Goal: Information Seeking & Learning: Learn about a topic

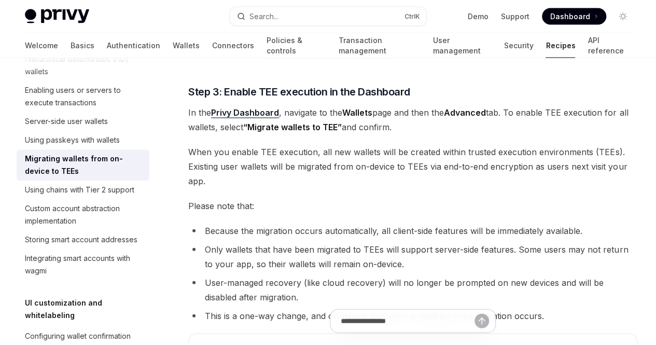
scroll to position [1038, 0]
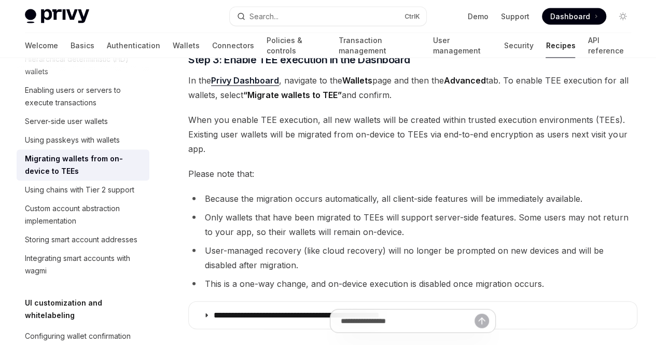
drag, startPoint x: 215, startPoint y: 124, endPoint x: 394, endPoint y: 117, distance: 179.7
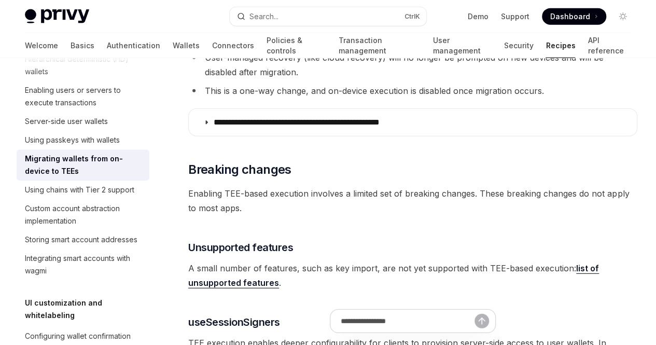
scroll to position [1245, 0]
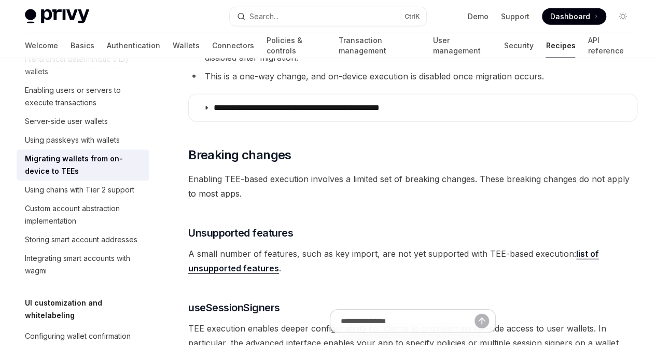
drag, startPoint x: 286, startPoint y: 97, endPoint x: 413, endPoint y: 107, distance: 126.5
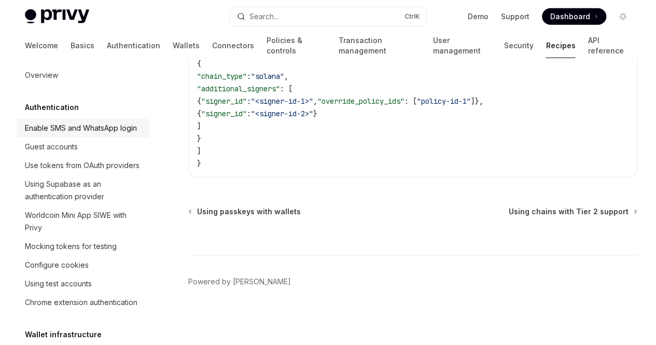
scroll to position [0, 0]
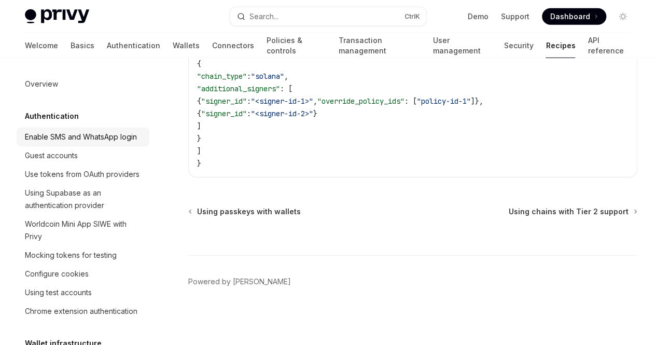
click at [86, 140] on div "Enable SMS and WhatsApp login" at bounding box center [81, 137] width 112 height 12
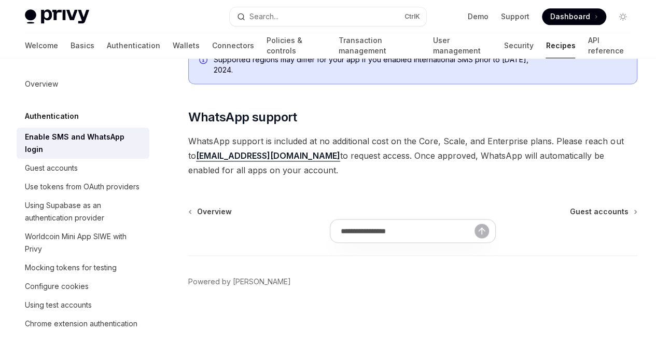
scroll to position [778, 0]
click at [41, 168] on div "Guest accounts" at bounding box center [51, 168] width 53 height 12
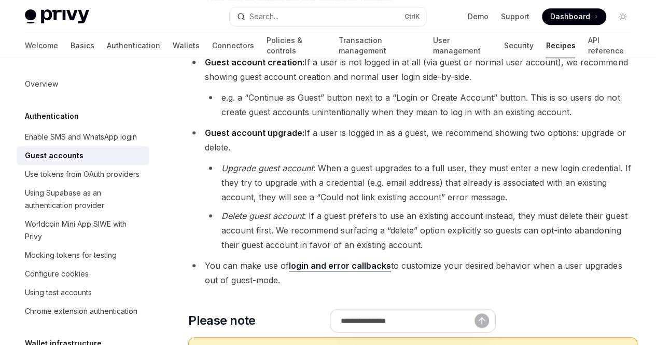
scroll to position [311, 0]
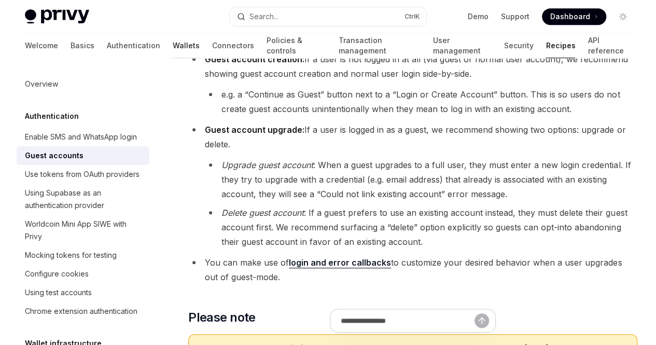
click at [173, 46] on link "Wallets" at bounding box center [186, 45] width 27 height 25
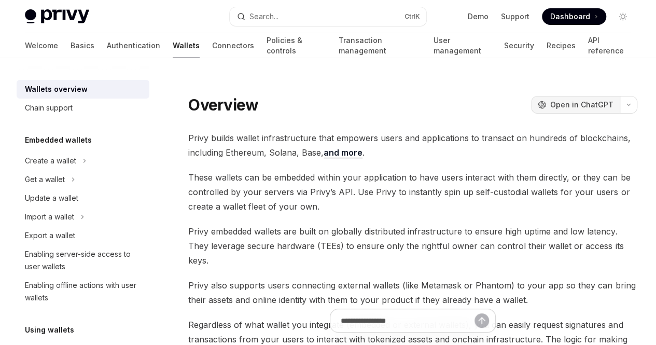
click at [531, 97] on button "OpenAI Open in ChatGPT" at bounding box center [575, 105] width 89 height 18
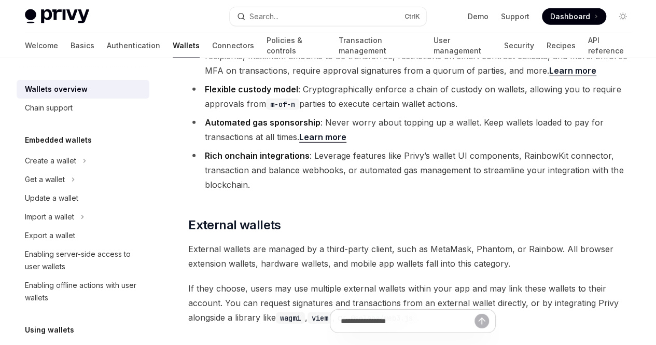
scroll to position [1349, 0]
click at [72, 156] on div "Create a wallet" at bounding box center [50, 161] width 51 height 12
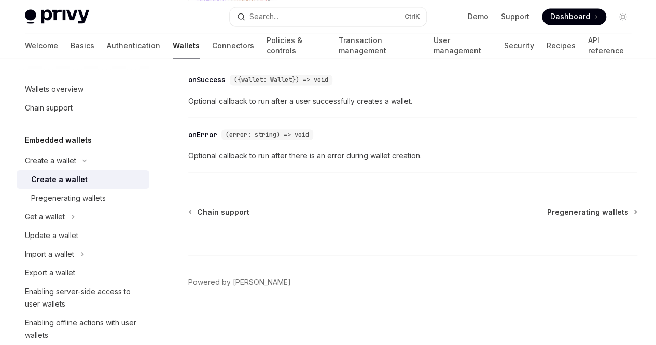
scroll to position [1018, 0]
click at [80, 202] on div "Pregenerating wallets" at bounding box center [68, 198] width 75 height 12
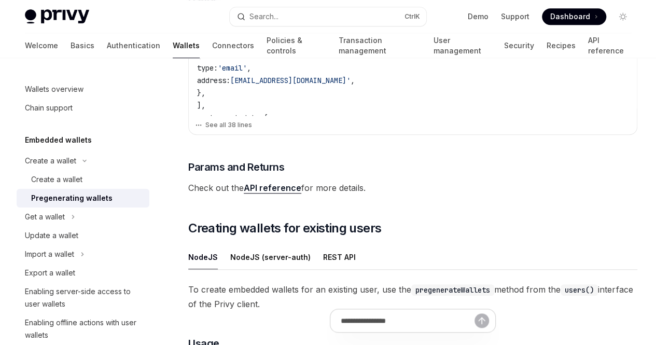
scroll to position [776, 0]
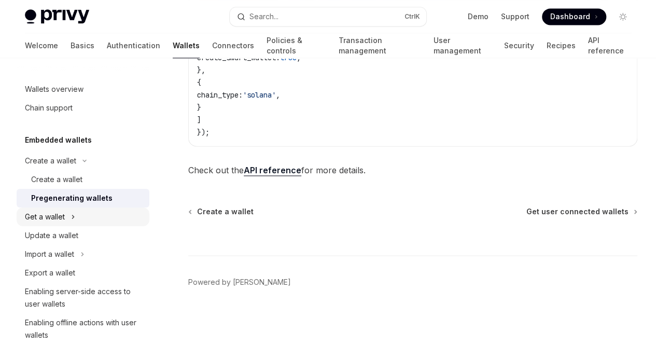
click at [40, 215] on div "Get a wallet" at bounding box center [45, 217] width 40 height 12
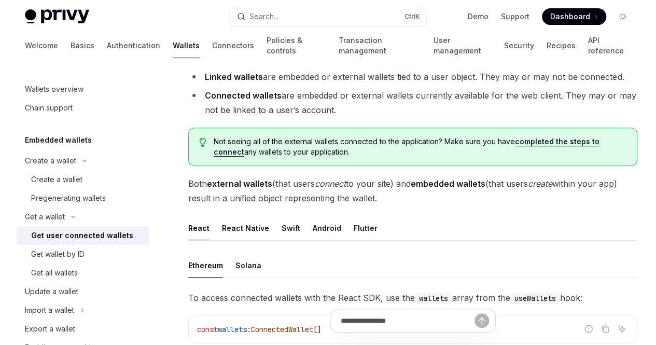
scroll to position [104, 0]
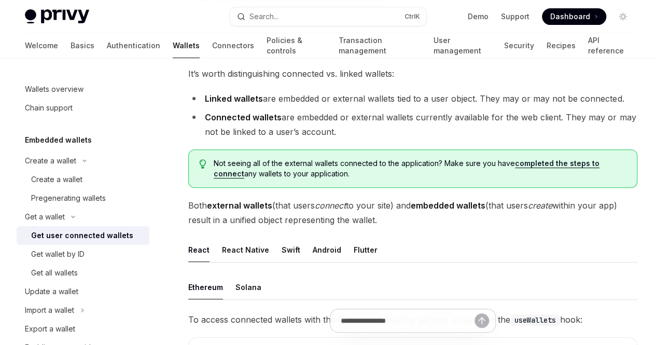
drag, startPoint x: 309, startPoint y: 134, endPoint x: 408, endPoint y: 142, distance: 98.9
click at [408, 106] on li "Linked wallets are embedded or external wallets tied to a user object. They may…" at bounding box center [412, 98] width 449 height 15
drag, startPoint x: 397, startPoint y: 146, endPoint x: 189, endPoint y: 101, distance: 213.3
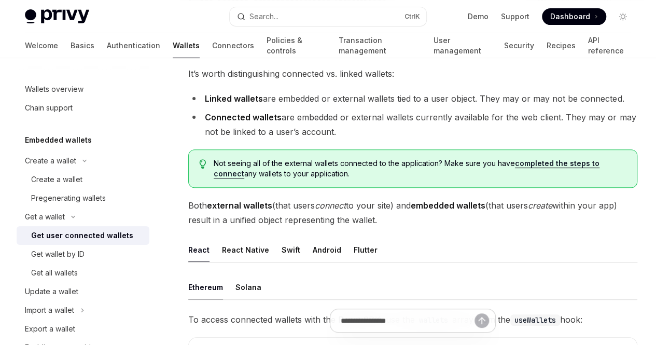
click at [248, 139] on li "Connected wallets are embedded or external wallets currently available for the …" at bounding box center [412, 124] width 449 height 29
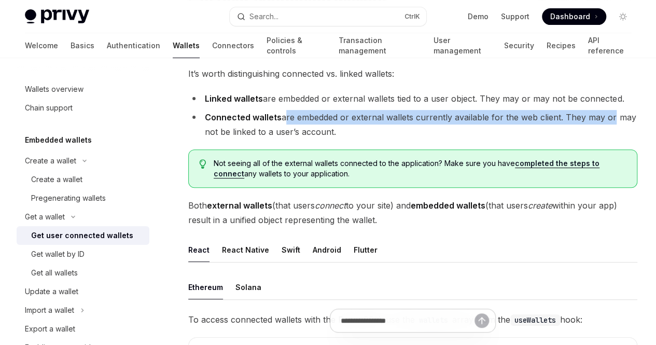
drag, startPoint x: 282, startPoint y: 161, endPoint x: 359, endPoint y: 179, distance: 78.9
click at [359, 139] on li "Connected wallets are embedded or external wallets currently available for the …" at bounding box center [412, 124] width 449 height 29
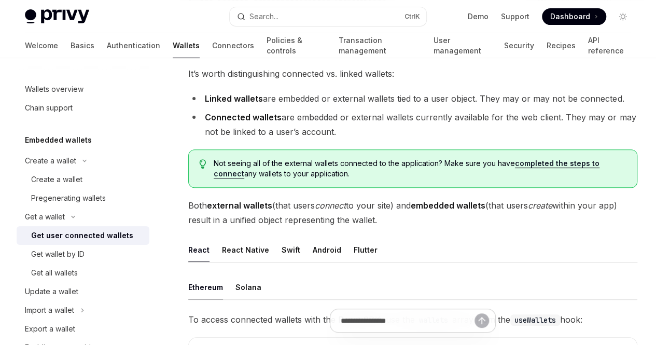
click at [313, 139] on li "Connected wallets are embedded or external wallets currently available for the …" at bounding box center [412, 124] width 449 height 29
drag, startPoint x: 323, startPoint y: 171, endPoint x: 457, endPoint y: 190, distance: 134.7
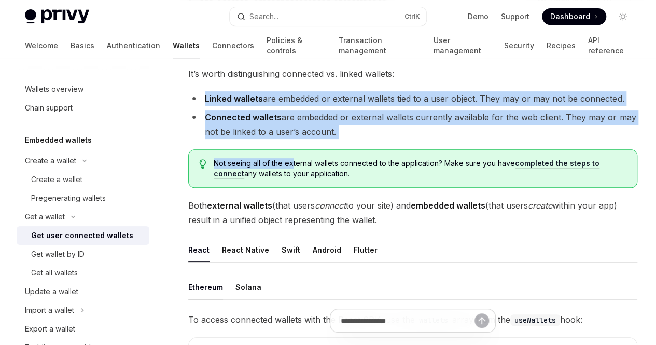
drag, startPoint x: 224, startPoint y: 177, endPoint x: 199, endPoint y: 118, distance: 64.2
click at [249, 139] on ul "Linked wallets are embedded or external wallets tied to a user object. They may…" at bounding box center [412, 115] width 449 height 48
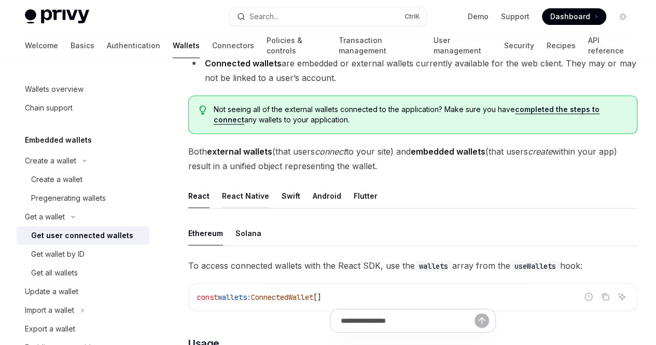
scroll to position [363, 0]
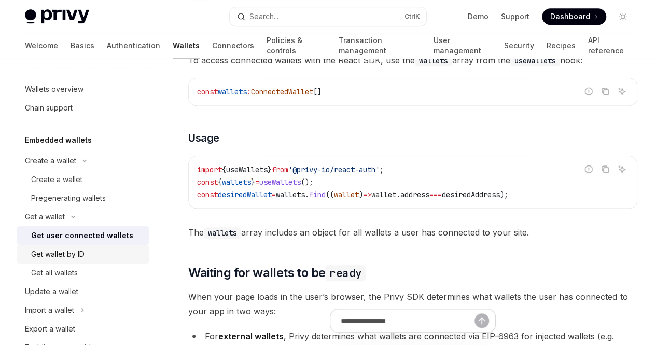
click at [78, 251] on div "Get wallet by ID" at bounding box center [57, 254] width 53 height 12
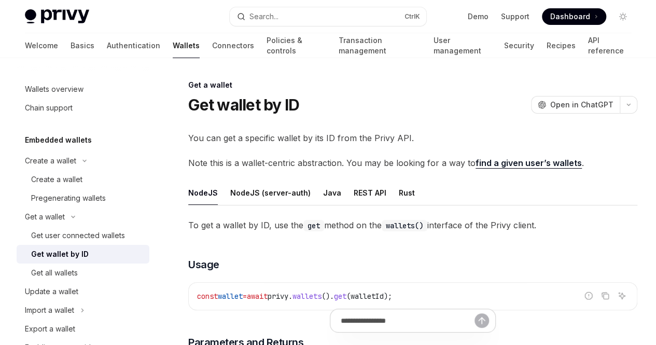
scroll to position [104, 0]
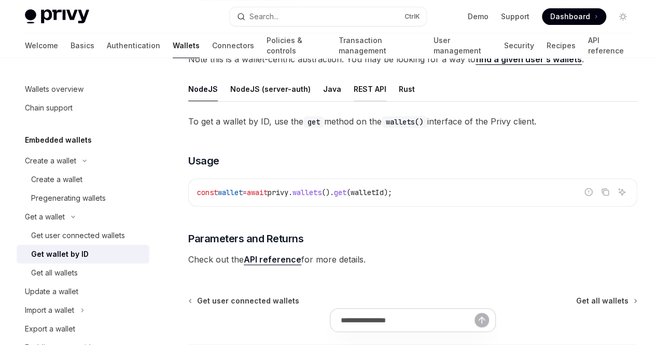
click at [367, 101] on div "REST API" at bounding box center [370, 89] width 33 height 24
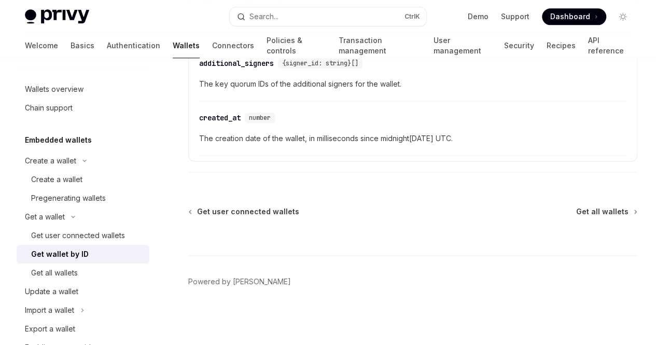
scroll to position [635, 0]
click at [84, 278] on div "Get all wallets" at bounding box center [87, 273] width 112 height 12
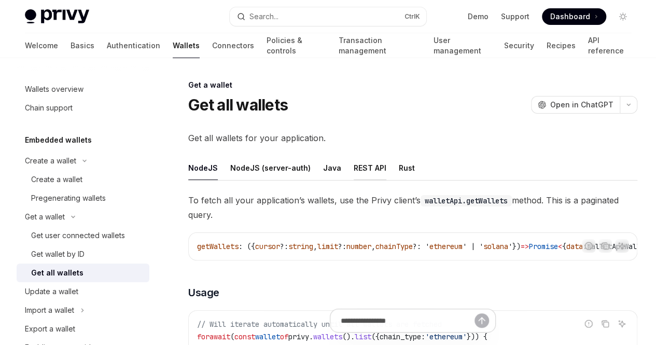
click at [363, 169] on div "REST API" at bounding box center [370, 168] width 33 height 24
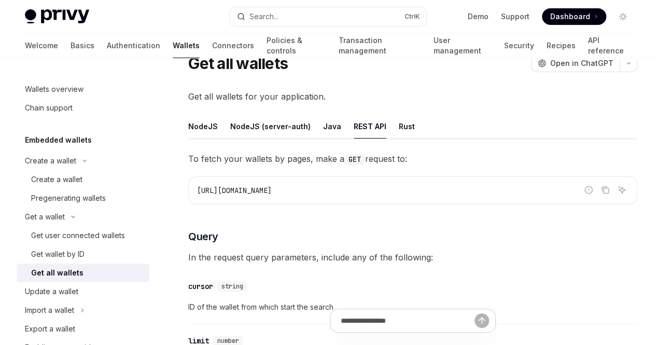
scroll to position [104, 0]
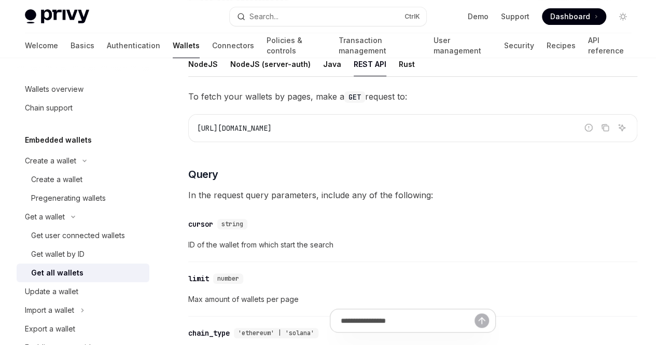
drag, startPoint x: 344, startPoint y: 126, endPoint x: 195, endPoint y: 123, distance: 149.5
click at [195, 123] on div "https://api.privy.io/v1/wallets" at bounding box center [413, 128] width 448 height 27
click at [318, 194] on span "In the request query parameters, include any of the following:" at bounding box center [412, 195] width 449 height 15
click at [93, 252] on div "Get wallet by ID" at bounding box center [87, 254] width 112 height 12
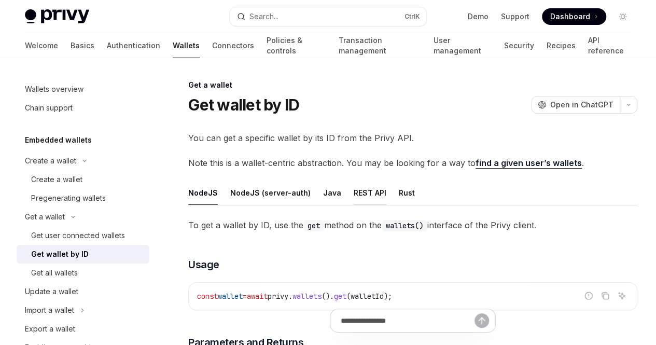
click at [356, 200] on div "REST API" at bounding box center [370, 193] width 33 height 24
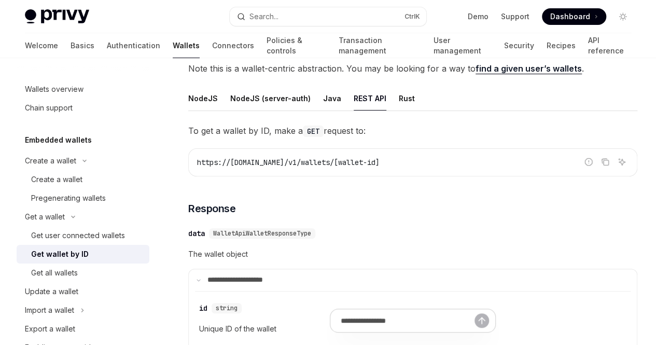
scroll to position [104, 0]
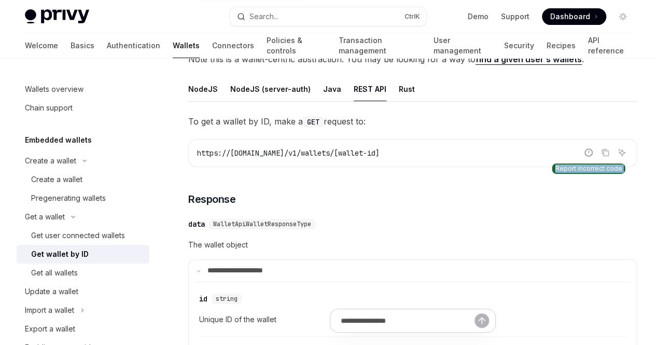
drag, startPoint x: 186, startPoint y: 163, endPoint x: 402, endPoint y: 162, distance: 216.4
click at [615, 159] on button "Ask AI" at bounding box center [621, 152] width 13 height 13
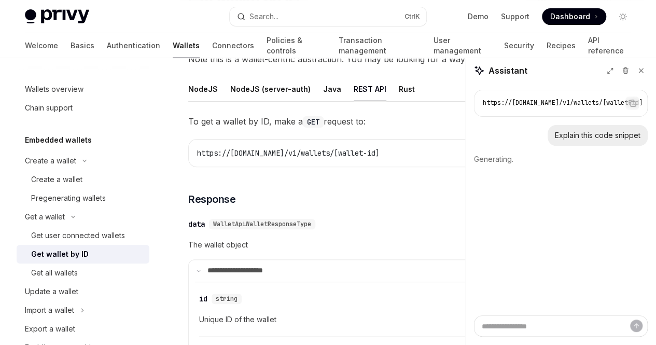
click at [601, 157] on icon "Copy the contents from the code block" at bounding box center [605, 152] width 8 height 8
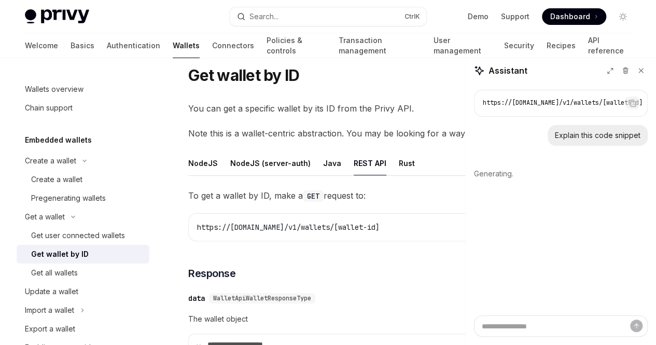
scroll to position [0, 0]
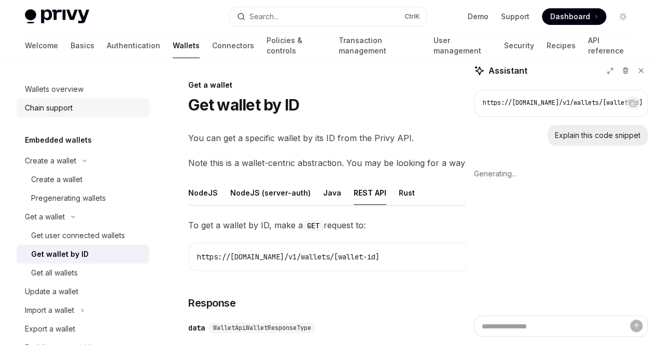
click at [61, 115] on link "Chain support" at bounding box center [83, 108] width 133 height 19
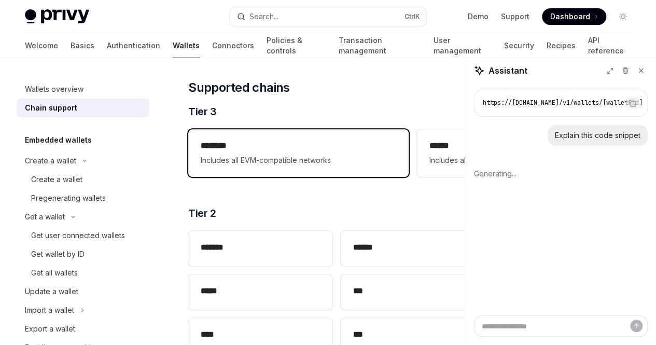
scroll to position [104, 0]
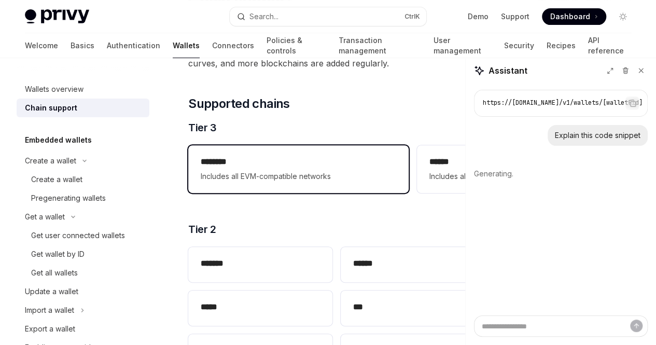
click at [262, 183] on span "Includes all EVM-compatible networks" at bounding box center [299, 176] width 196 height 12
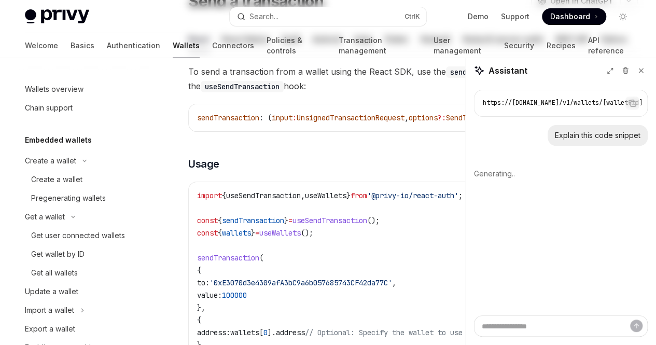
scroll to position [261, 0]
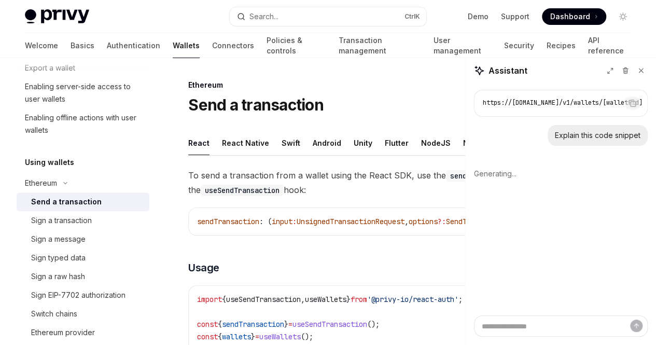
click at [423, 140] on div "NodeJS" at bounding box center [436, 143] width 30 height 24
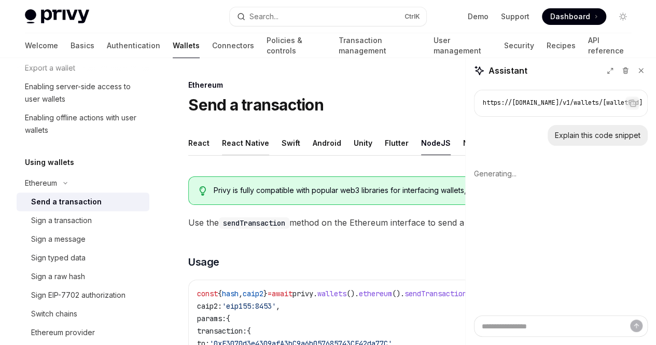
click at [239, 140] on div "React Native" at bounding box center [245, 143] width 47 height 24
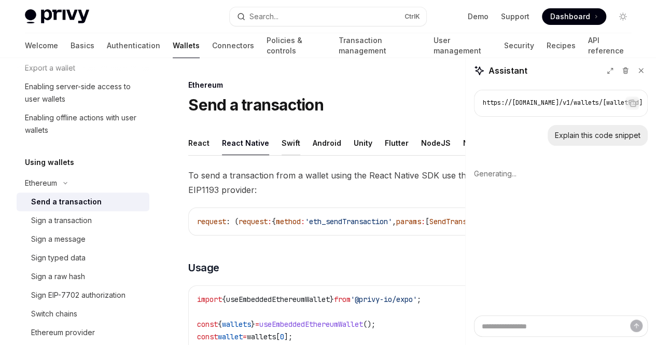
click at [290, 140] on div "Swift" at bounding box center [291, 143] width 19 height 24
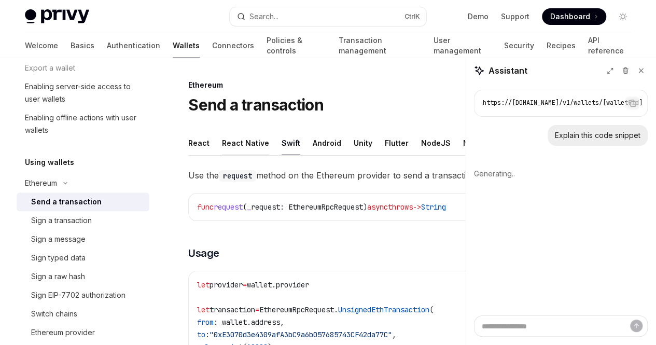
click at [233, 150] on div "React Native" at bounding box center [245, 143] width 47 height 24
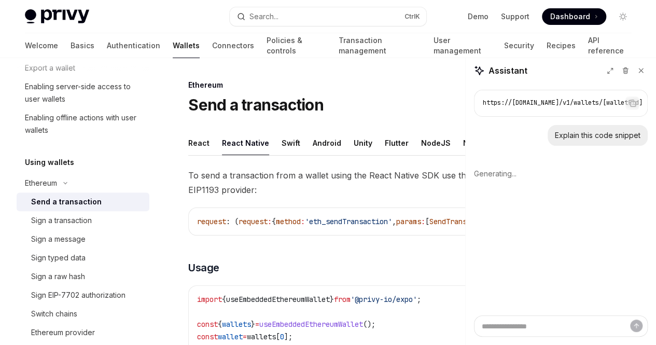
click at [385, 147] on div "Flutter" at bounding box center [397, 143] width 24 height 24
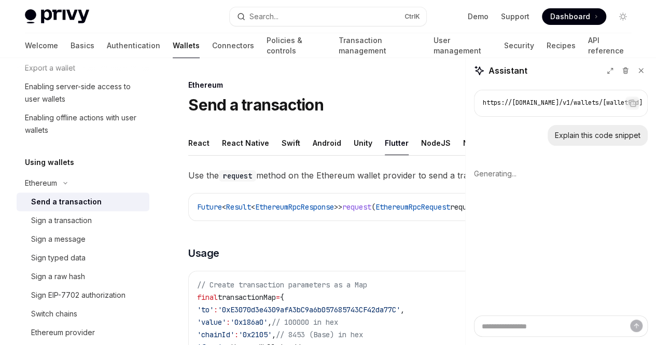
click at [402, 141] on ul "React React Native Swift Android Unity Flutter NodeJS NodeJS (server-auth) REST…" at bounding box center [412, 143] width 449 height 25
click at [421, 142] on div "NodeJS" at bounding box center [436, 143] width 30 height 24
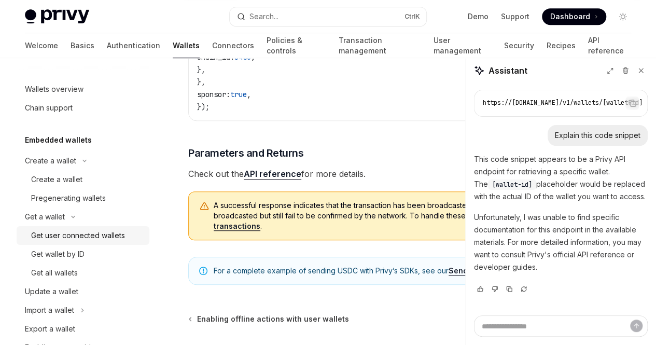
scroll to position [52, 0]
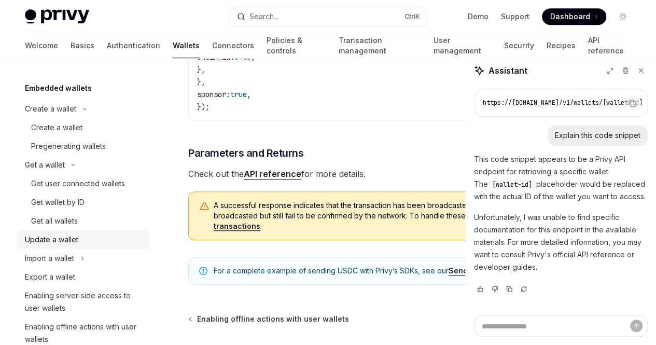
click at [71, 239] on div "Update a wallet" at bounding box center [51, 239] width 53 height 12
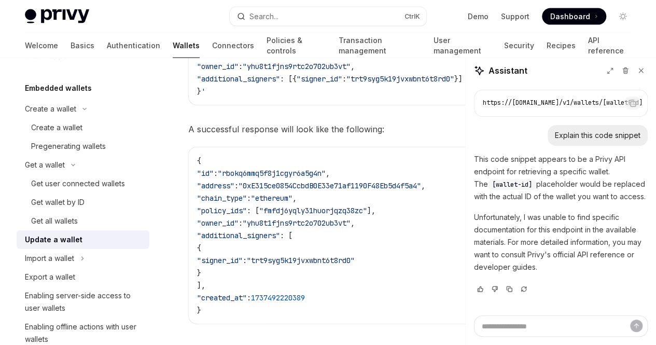
scroll to position [1439, 0]
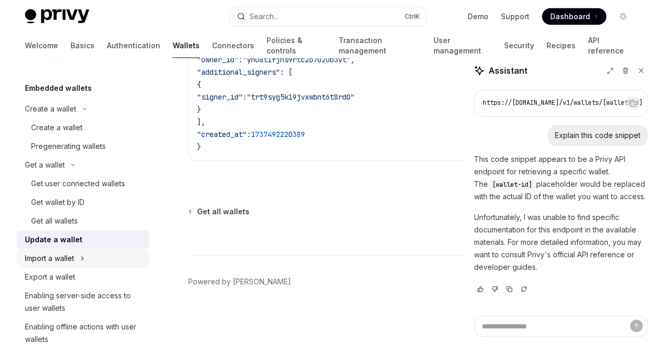
click at [73, 260] on div "Import a wallet" at bounding box center [49, 258] width 49 height 12
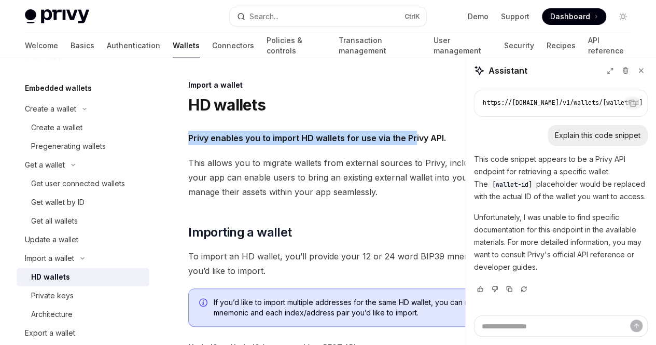
drag, startPoint x: 190, startPoint y: 134, endPoint x: 414, endPoint y: 134, distance: 223.1
click at [414, 134] on strong "Privy enables you to import HD wallets for use via the Privy API." at bounding box center [317, 138] width 258 height 10
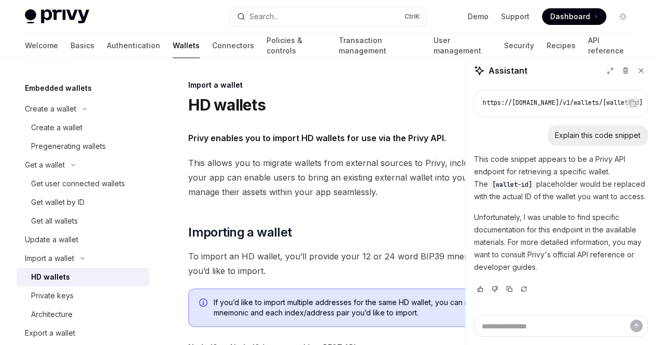
click at [328, 191] on span "This allows you to migrate wallets from external sources to Privy, including fr…" at bounding box center [412, 178] width 449 height 44
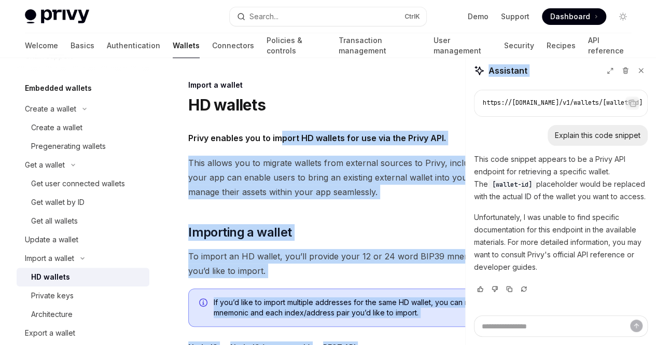
drag, startPoint x: 318, startPoint y: 132, endPoint x: 468, endPoint y: 132, distance: 150.5
click at [386, 175] on span "This allows you to migrate wallets from external sources to Privy, including fr…" at bounding box center [412, 178] width 449 height 44
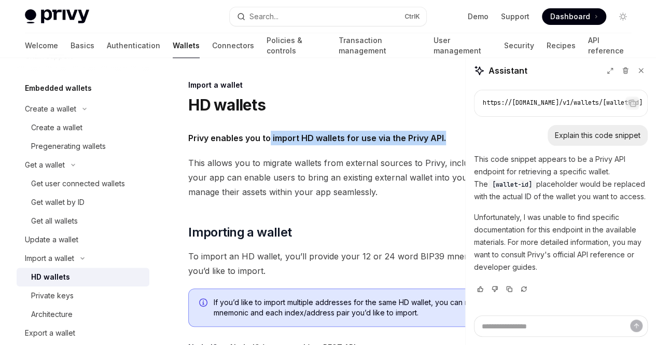
drag, startPoint x: 269, startPoint y: 130, endPoint x: 461, endPoint y: 128, distance: 191.5
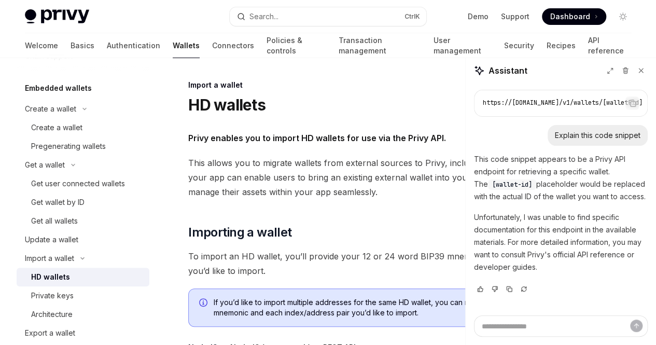
click at [367, 167] on span "This allows you to migrate wallets from external sources to Privy, including fr…" at bounding box center [412, 178] width 449 height 44
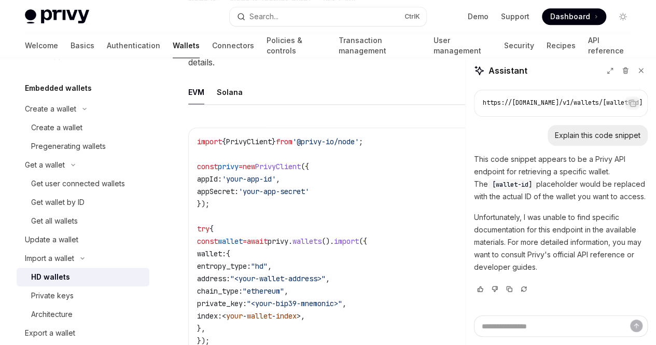
scroll to position [156, 0]
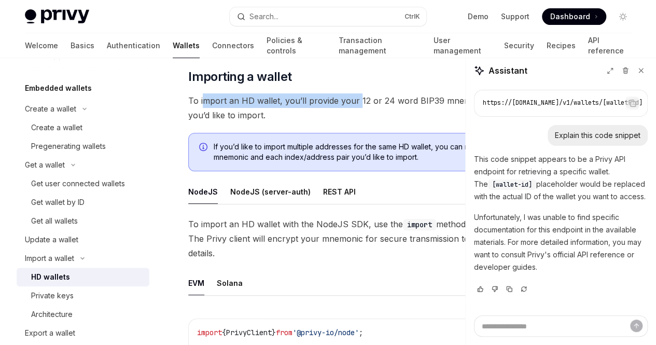
drag, startPoint x: 203, startPoint y: 131, endPoint x: 358, endPoint y: 130, distance: 154.6
click at [358, 122] on span "To import an HD wallet, you’ll provide your 12 or 24 word BIP39 mnemonic and th…" at bounding box center [412, 107] width 449 height 29
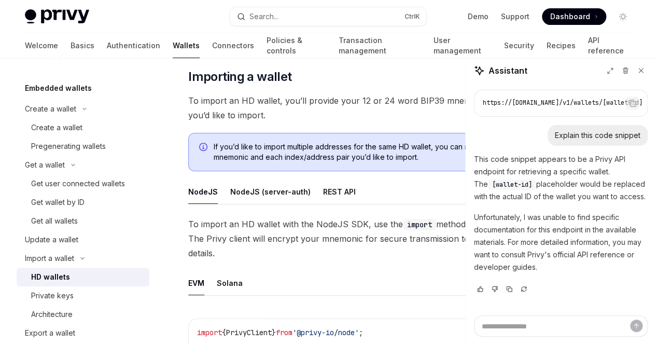
click at [404, 122] on span "To import an HD wallet, you’ll provide your 12 or 24 word BIP39 mnemonic and th…" at bounding box center [412, 107] width 449 height 29
drag, startPoint x: 309, startPoint y: 126, endPoint x: 434, endPoint y: 126, distance: 125.0
click at [434, 122] on span "To import an HD wallet, you’ll provide your 12 or 24 word BIP39 mnemonic and th…" at bounding box center [412, 107] width 449 height 29
click at [373, 122] on span "To import an HD wallet, you’ll provide your 12 or 24 word BIP39 mnemonic and th…" at bounding box center [412, 107] width 449 height 29
drag, startPoint x: 407, startPoint y: 131, endPoint x: 441, endPoint y: 130, distance: 33.7
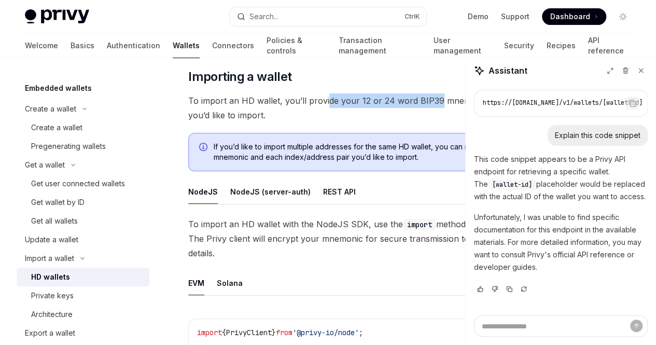
click at [441, 122] on span "To import an HD wallet, you’ll provide your 12 or 24 word BIP39 mnemonic and th…" at bounding box center [412, 107] width 449 height 29
drag, startPoint x: 341, startPoint y: 143, endPoint x: 296, endPoint y: 143, distance: 45.1
click at [341, 122] on span "To import an HD wallet, you’ll provide your 12 or 24 word BIP39 mnemonic and th…" at bounding box center [412, 107] width 449 height 29
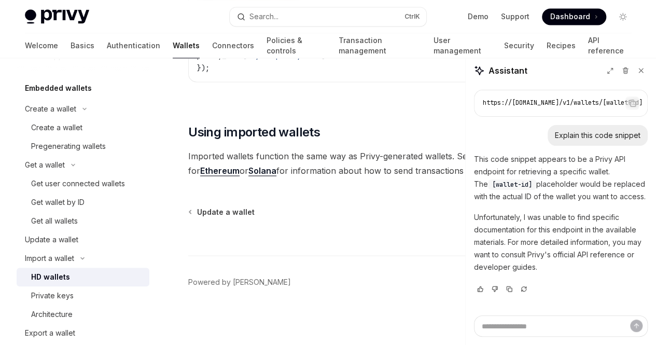
scroll to position [998, 0]
click at [68, 299] on div "Private keys" at bounding box center [52, 296] width 43 height 12
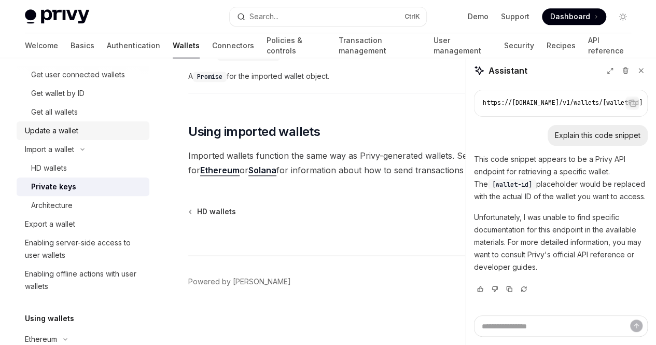
scroll to position [208, 0]
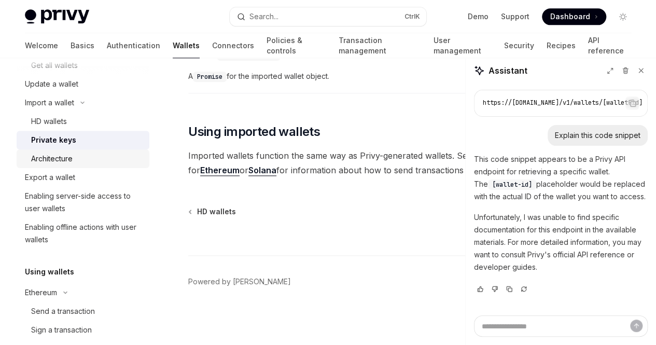
click at [64, 166] on link "Architecture" at bounding box center [83, 158] width 133 height 19
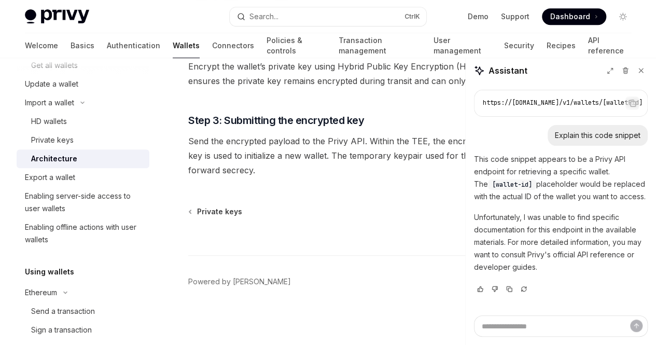
scroll to position [357, 0]
click at [61, 181] on div "Export a wallet" at bounding box center [50, 177] width 50 height 12
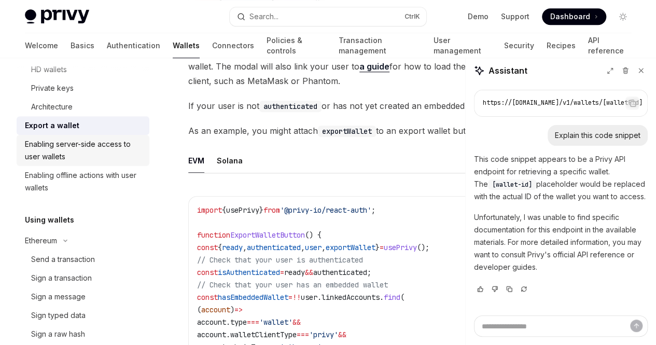
click at [67, 149] on div "Enabling server-side access to user wallets" at bounding box center [84, 150] width 118 height 25
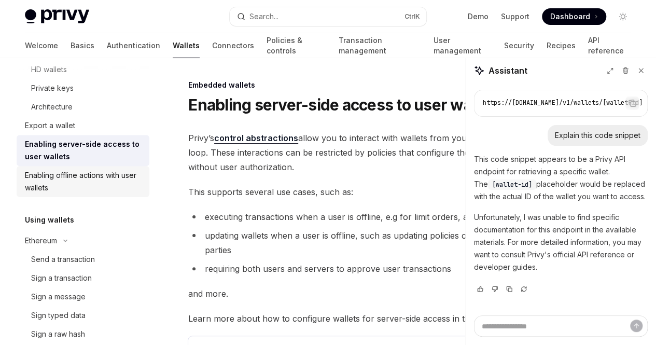
click at [76, 178] on div "Enabling offline actions with user wallets" at bounding box center [84, 181] width 118 height 25
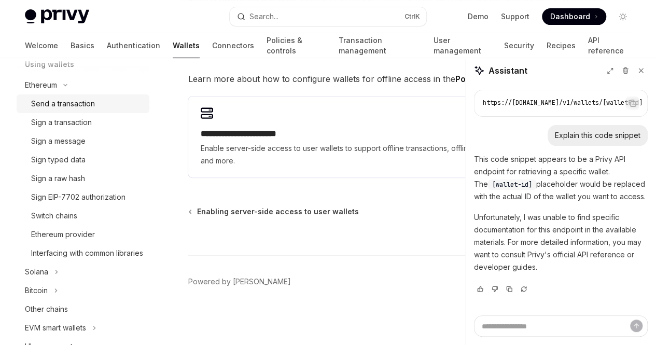
click at [65, 107] on div "Send a transaction" at bounding box center [63, 104] width 64 height 12
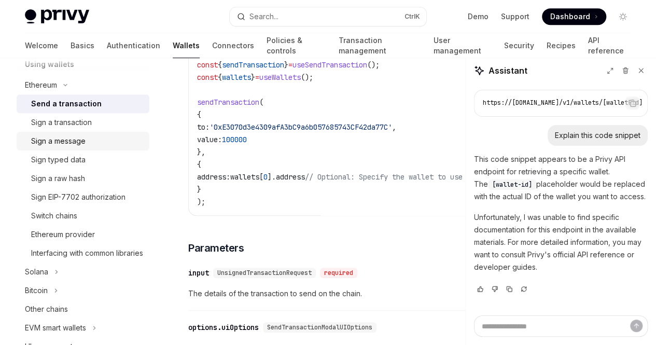
click at [66, 133] on link "Sign a message" at bounding box center [83, 141] width 133 height 19
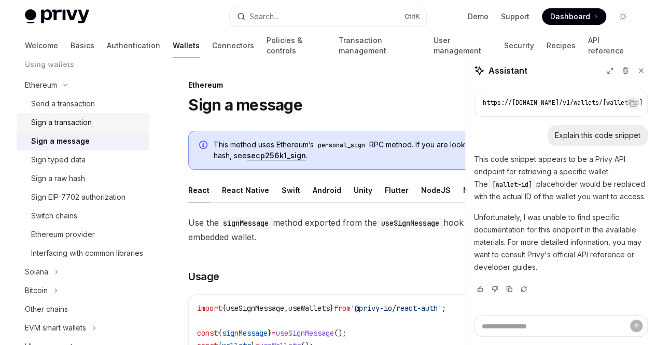
click at [62, 123] on div "Sign a transaction" at bounding box center [61, 122] width 61 height 12
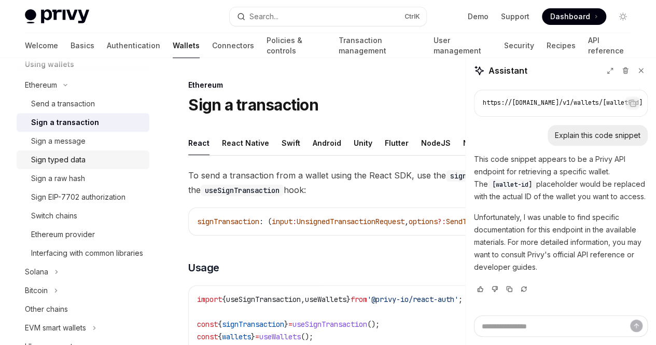
click at [68, 160] on div "Sign typed data" at bounding box center [58, 160] width 54 height 12
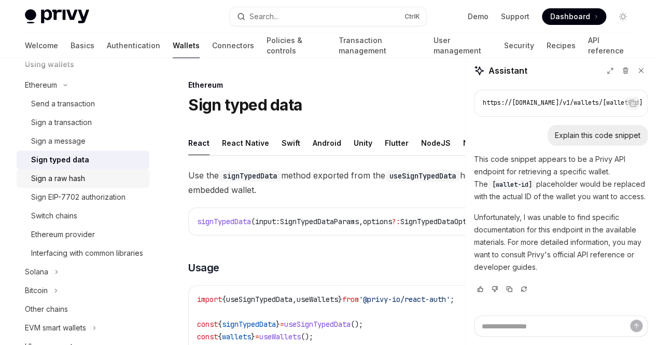
click at [64, 181] on div "Sign a raw hash" at bounding box center [58, 178] width 54 height 12
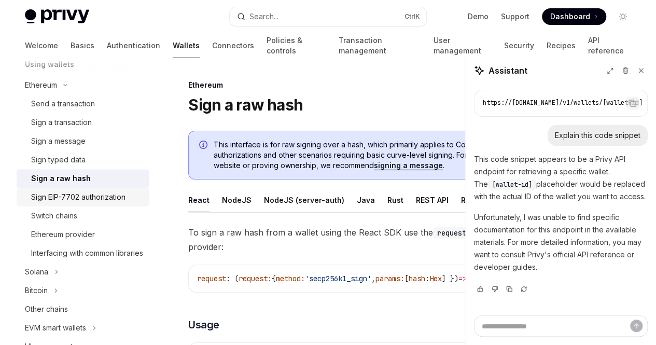
click at [62, 196] on div "Sign EIP-7702 authorization" at bounding box center [78, 197] width 94 height 12
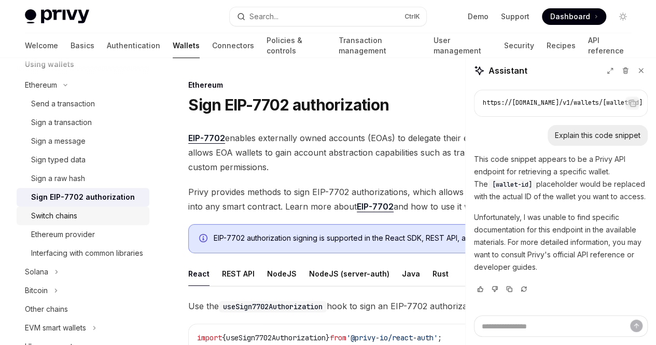
click at [51, 224] on link "Switch chains" at bounding box center [83, 216] width 133 height 19
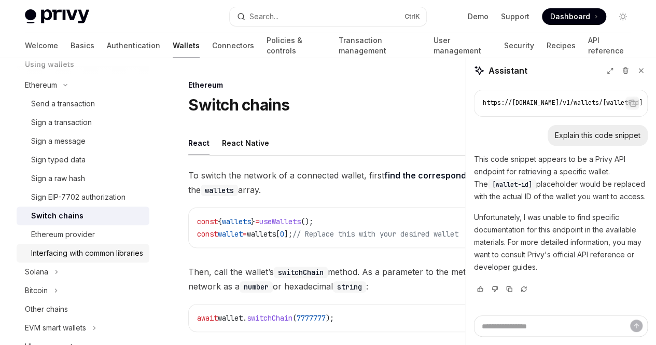
click at [57, 245] on link "Interfacing with common libraries" at bounding box center [83, 253] width 133 height 19
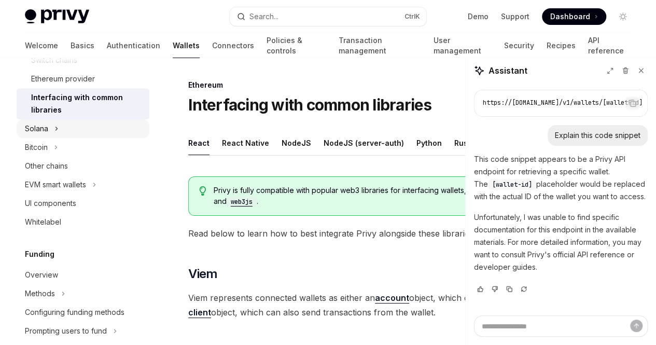
click at [54, 133] on icon "Toggle Solana section" at bounding box center [56, 128] width 4 height 12
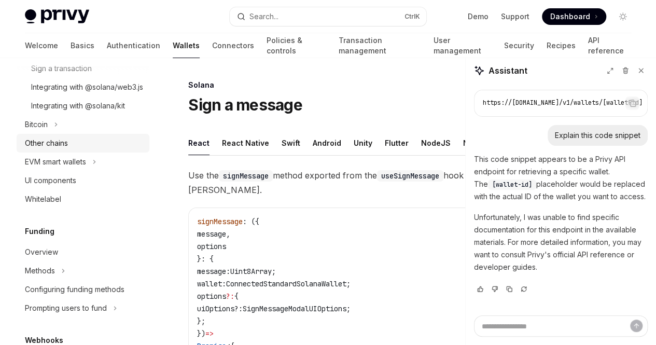
click at [73, 149] on div "Other chains" at bounding box center [84, 143] width 118 height 12
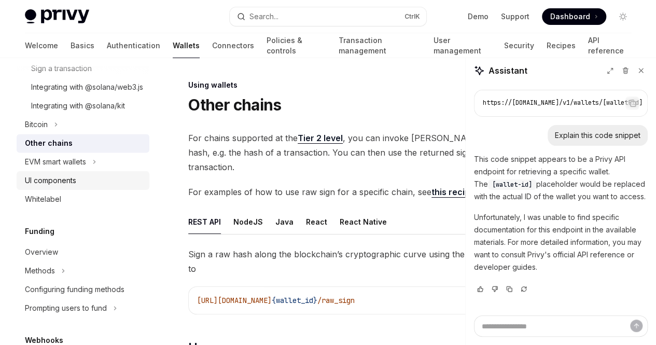
click at [56, 187] on div "UI components" at bounding box center [50, 180] width 51 height 12
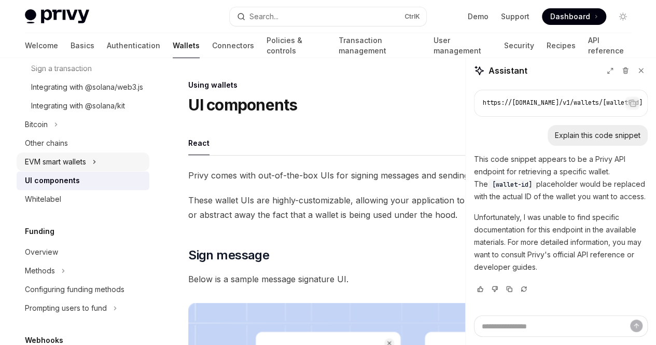
click at [65, 168] on div "EVM smart wallets" at bounding box center [55, 162] width 61 height 12
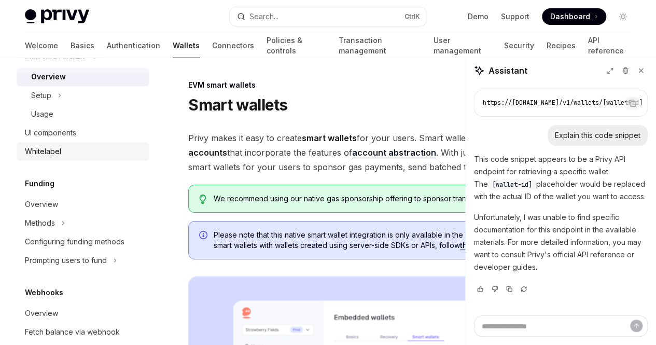
click at [50, 158] on div "Whitelabel" at bounding box center [43, 151] width 36 height 12
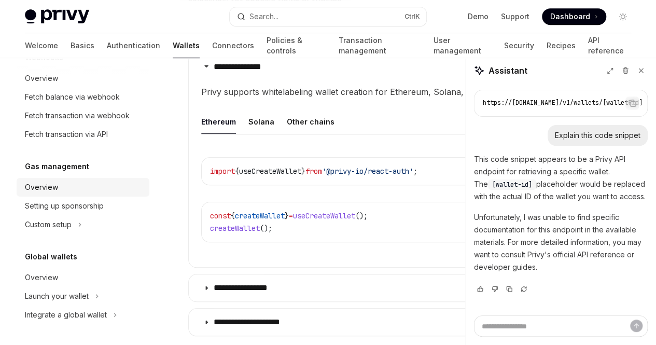
click at [58, 192] on div "Overview" at bounding box center [84, 187] width 118 height 12
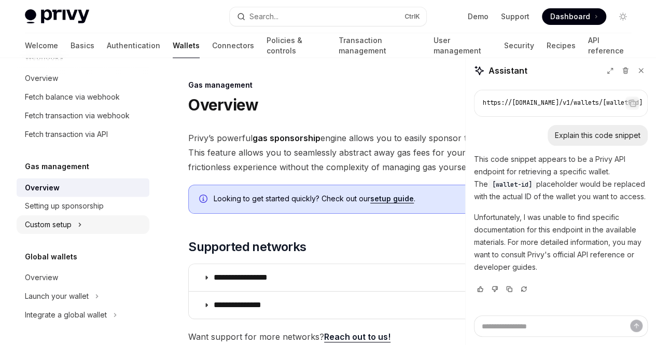
click at [73, 221] on button "Custom setup" at bounding box center [83, 224] width 133 height 19
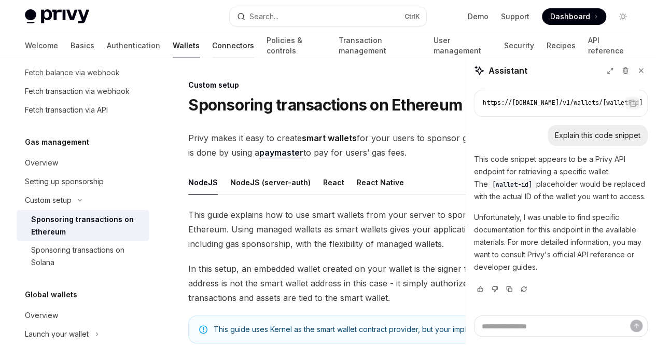
click at [212, 46] on link "Connectors" at bounding box center [233, 45] width 42 height 25
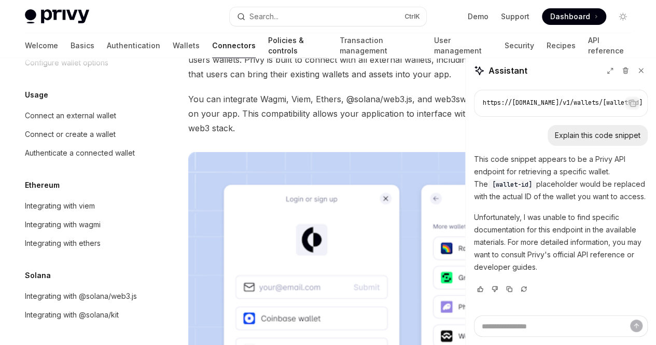
click at [268, 48] on link "Policies & controls" at bounding box center [297, 45] width 59 height 25
type textarea "*"
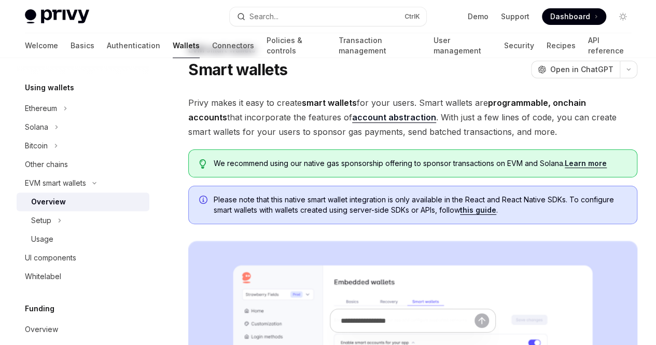
scroll to position [52, 0]
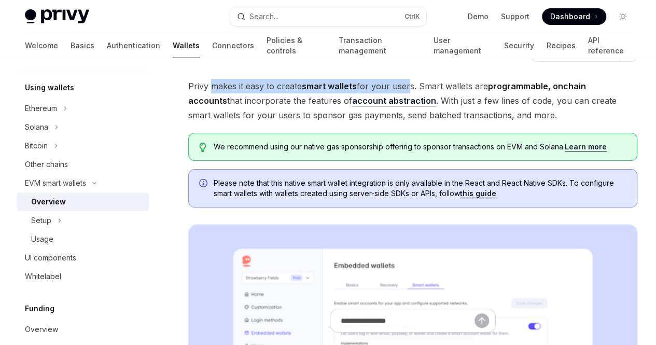
drag, startPoint x: 212, startPoint y: 82, endPoint x: 407, endPoint y: 90, distance: 195.3
click at [407, 90] on span "Privy makes it easy to create smart wallets for your users. Smart wallets are p…" at bounding box center [412, 101] width 449 height 44
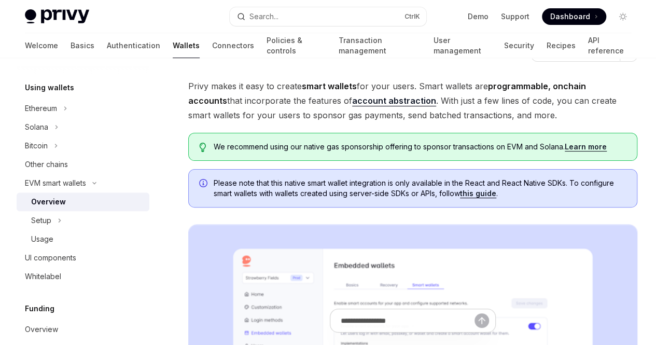
click at [400, 122] on span "Privy makes it easy to create smart wallets for your users. Smart wallets are p…" at bounding box center [412, 101] width 449 height 44
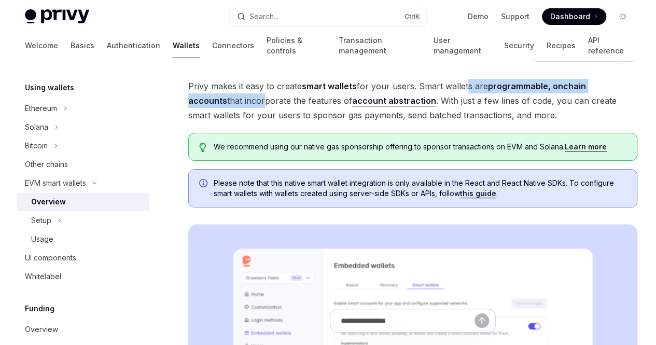
drag, startPoint x: 213, startPoint y: 98, endPoint x: 402, endPoint y: 105, distance: 189.0
click at [402, 105] on span "Privy makes it easy to create smart wallets for your users. Smart wallets are p…" at bounding box center [412, 101] width 449 height 44
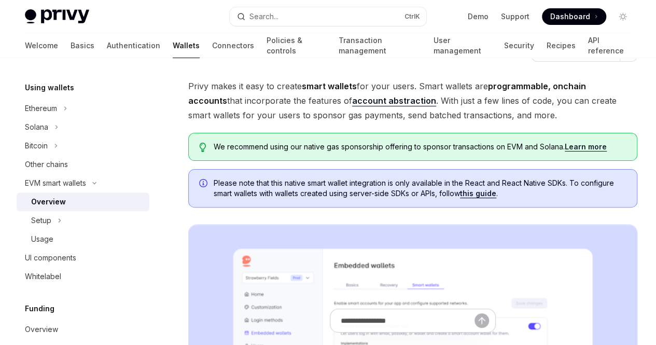
click at [407, 122] on span "Privy makes it easy to create smart wallets for your users. Smart wallets are p…" at bounding box center [412, 101] width 449 height 44
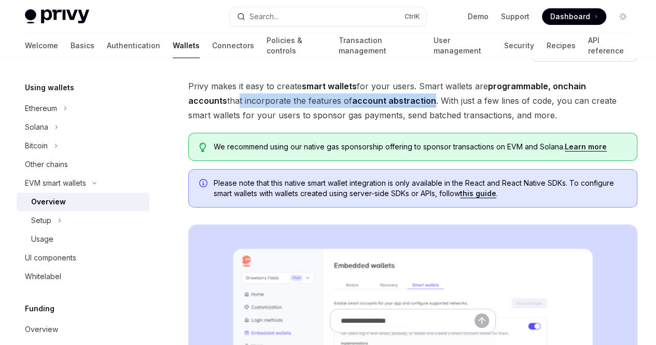
drag, startPoint x: 378, startPoint y: 101, endPoint x: 314, endPoint y: 112, distance: 64.2
click at [314, 112] on span "Privy makes it easy to create smart wallets for your users. Smart wallets are p…" at bounding box center [412, 101] width 449 height 44
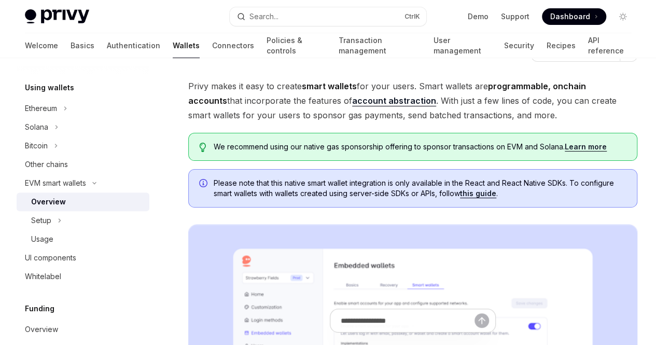
click at [370, 122] on span "Privy makes it easy to create smart wallets for your users. Smart wallets are p…" at bounding box center [412, 101] width 449 height 44
drag, startPoint x: 326, startPoint y: 114, endPoint x: 447, endPoint y: 115, distance: 120.9
click at [447, 115] on span "Privy makes it easy to create smart wallets for your users. Smart wallets are p…" at bounding box center [412, 101] width 449 height 44
click at [407, 122] on span "Privy makes it easy to create smart wallets for your users. Smart wallets are p…" at bounding box center [412, 101] width 449 height 44
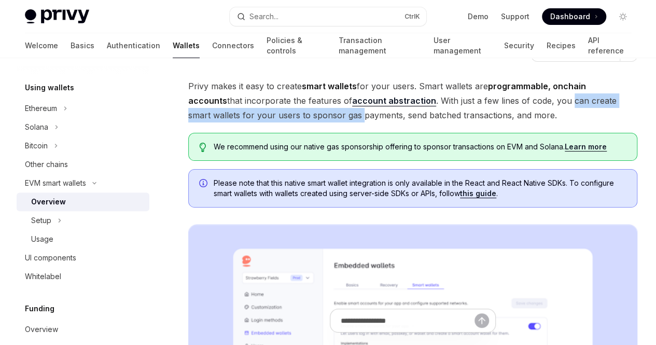
drag, startPoint x: 188, startPoint y: 128, endPoint x: 407, endPoint y: 134, distance: 219.0
click at [407, 122] on span "Privy makes it easy to create smart wallets for your users. Smart wallets are p…" at bounding box center [412, 101] width 449 height 44
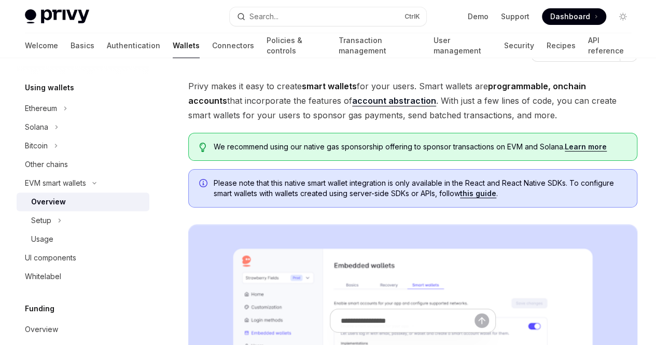
click at [398, 122] on span "Privy makes it easy to create smart wallets for your users. Smart wallets are p…" at bounding box center [412, 101] width 449 height 44
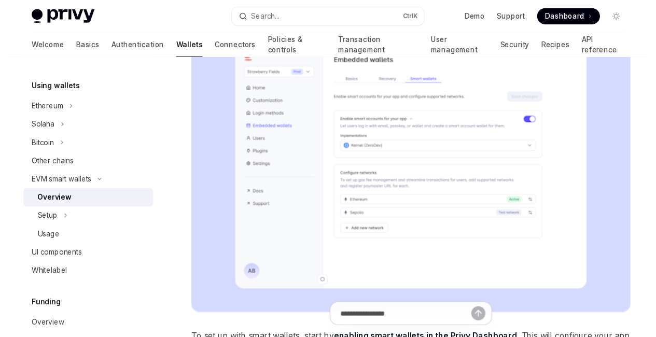
scroll to position [208, 0]
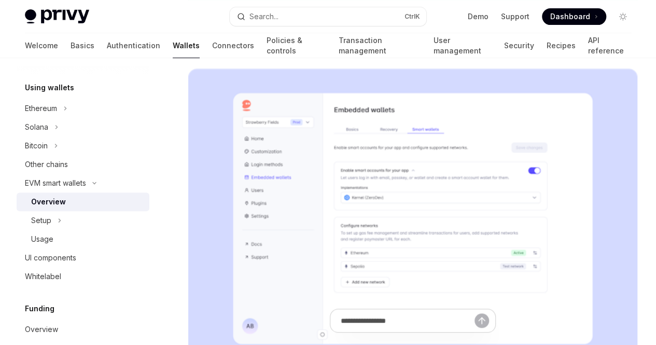
click at [327, 225] on img at bounding box center [412, 218] width 449 height 300
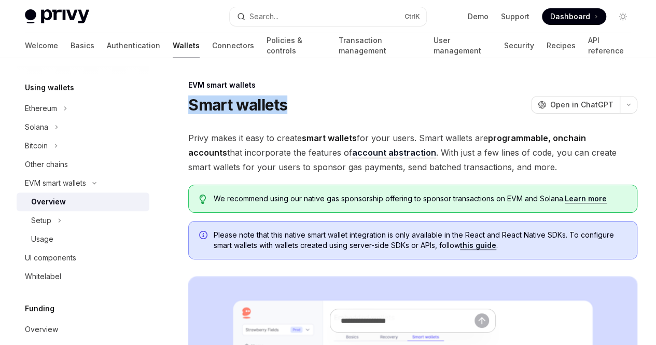
drag, startPoint x: 193, startPoint y: 101, endPoint x: 298, endPoint y: 101, distance: 105.3
click at [298, 101] on div "Smart wallets OpenAI Open in ChatGPT" at bounding box center [412, 104] width 449 height 19
click at [297, 100] on div "Smart wallets OpenAI Open in ChatGPT" at bounding box center [412, 104] width 449 height 19
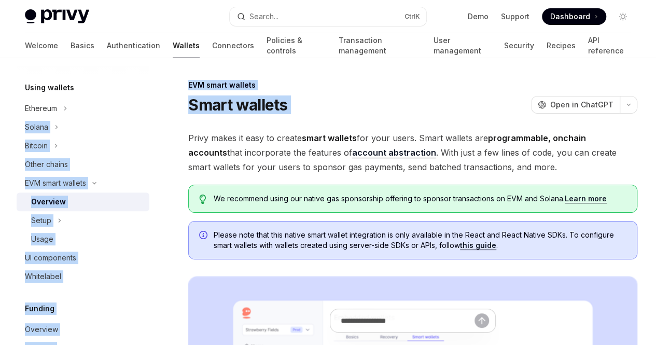
drag, startPoint x: 297, startPoint y: 100, endPoint x: 156, endPoint y: 99, distance: 140.6
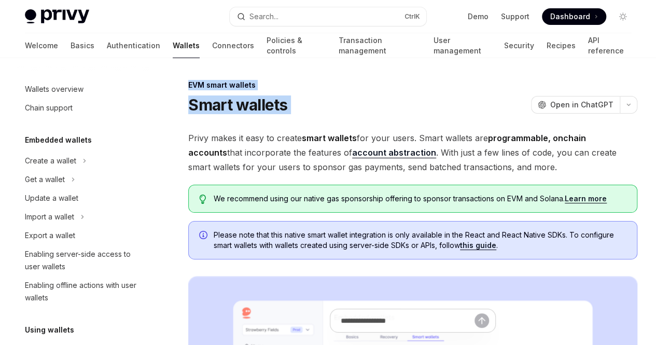
click at [275, 100] on h1 "Smart wallets" at bounding box center [237, 104] width 99 height 19
click at [251, 105] on h1 "Smart wallets" at bounding box center [237, 104] width 99 height 19
click at [295, 103] on div "Smart wallets OpenAI Open in ChatGPT" at bounding box center [412, 104] width 449 height 19
click at [307, 104] on div "Smart wallets OpenAI Open in ChatGPT" at bounding box center [412, 104] width 449 height 19
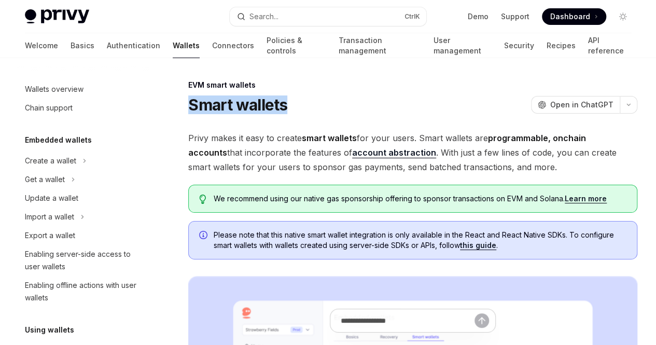
drag, startPoint x: 299, startPoint y: 105, endPoint x: 189, endPoint y: 111, distance: 110.2
click at [189, 111] on div "Smart wallets OpenAI Open in ChatGPT" at bounding box center [412, 104] width 449 height 19
copy h1 "Smart wallets"
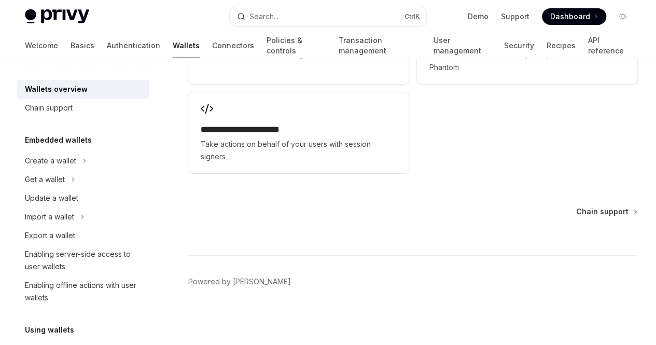
scroll to position [2133, 0]
